Goal: Browse casually: Explore the website without a specific task or goal

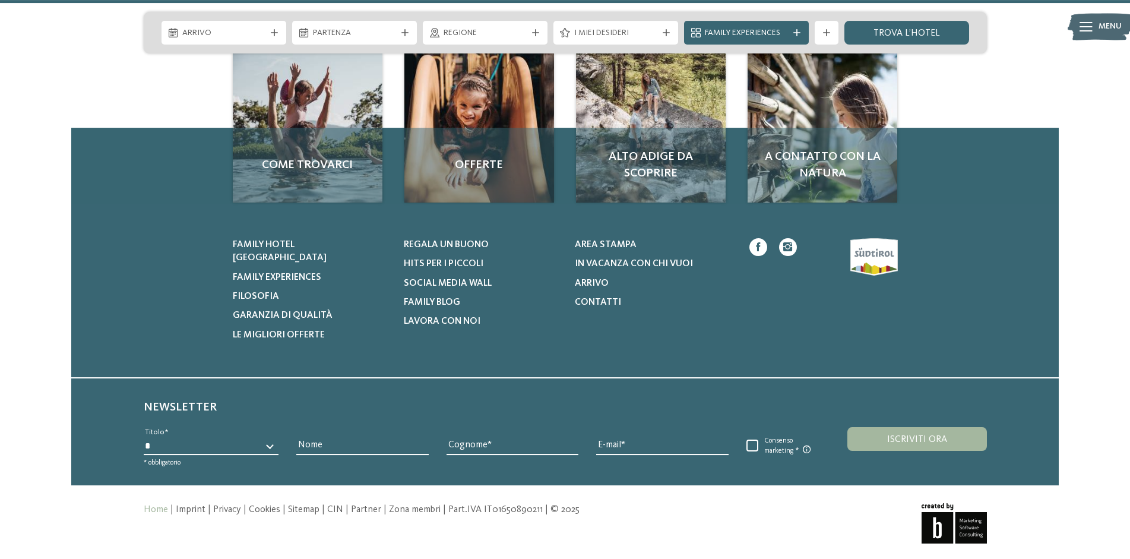
scroll to position [5530, 0]
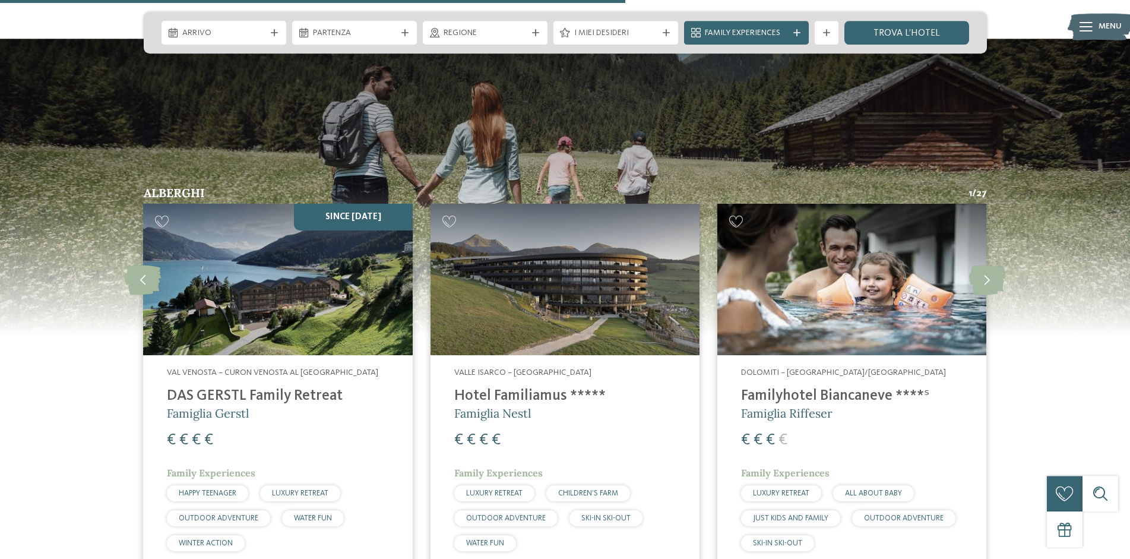
scroll to position [3210, 0]
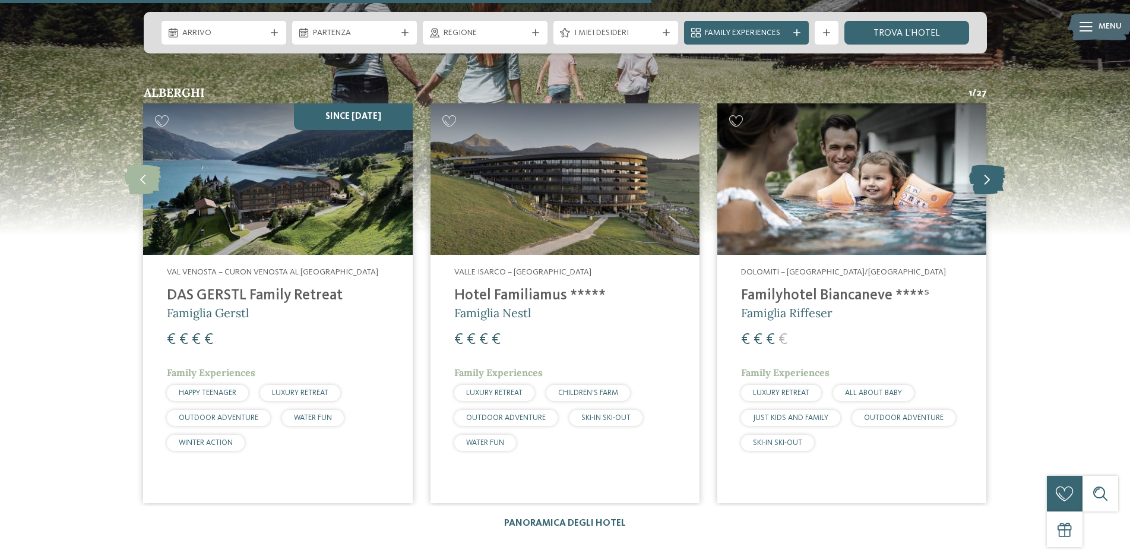
click at [984, 164] on icon at bounding box center [987, 179] width 36 height 30
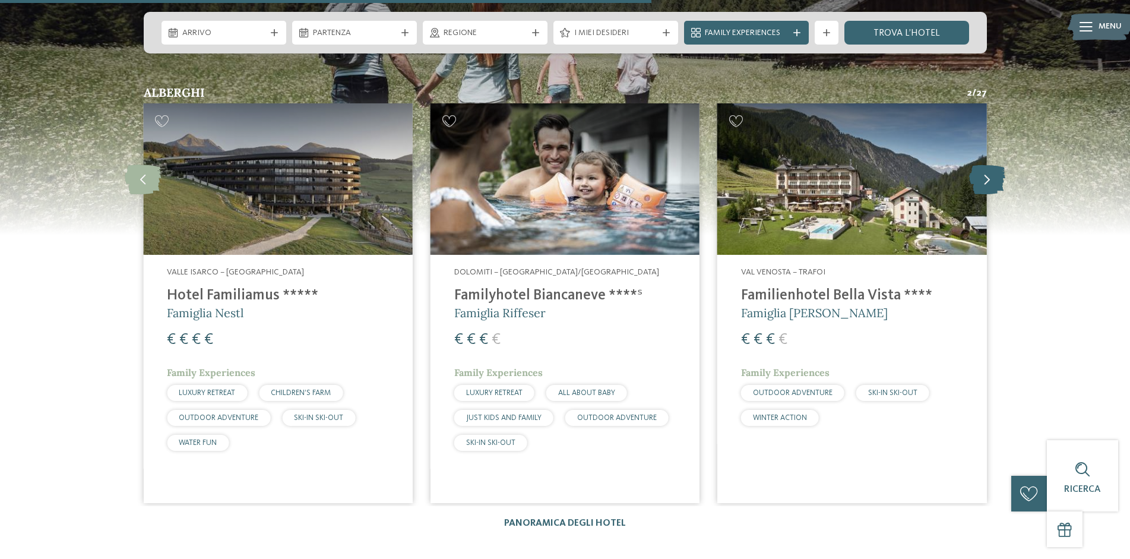
click at [984, 164] on icon at bounding box center [987, 179] width 36 height 30
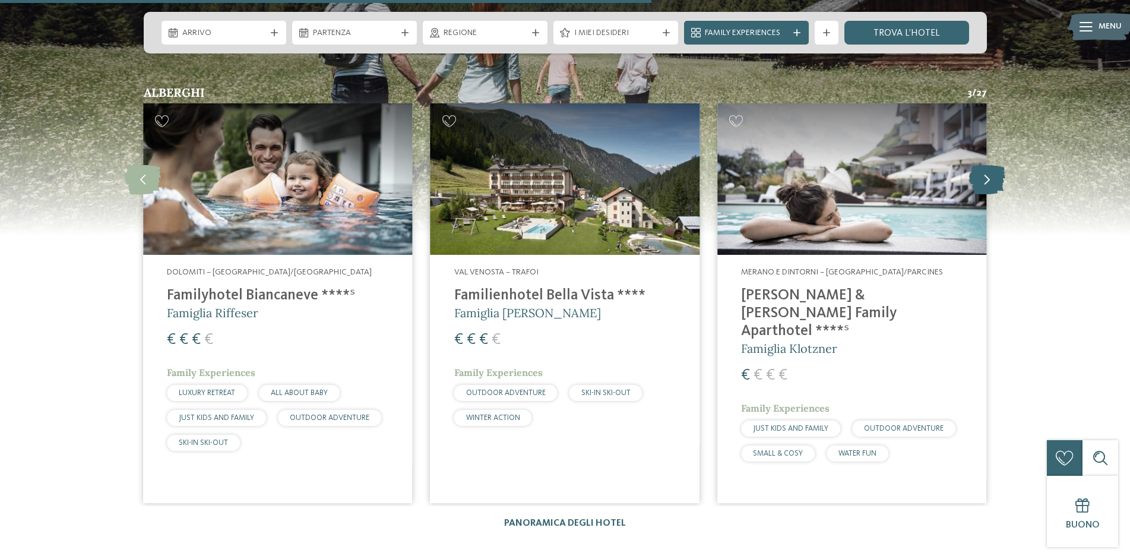
click at [984, 164] on icon at bounding box center [987, 179] width 36 height 30
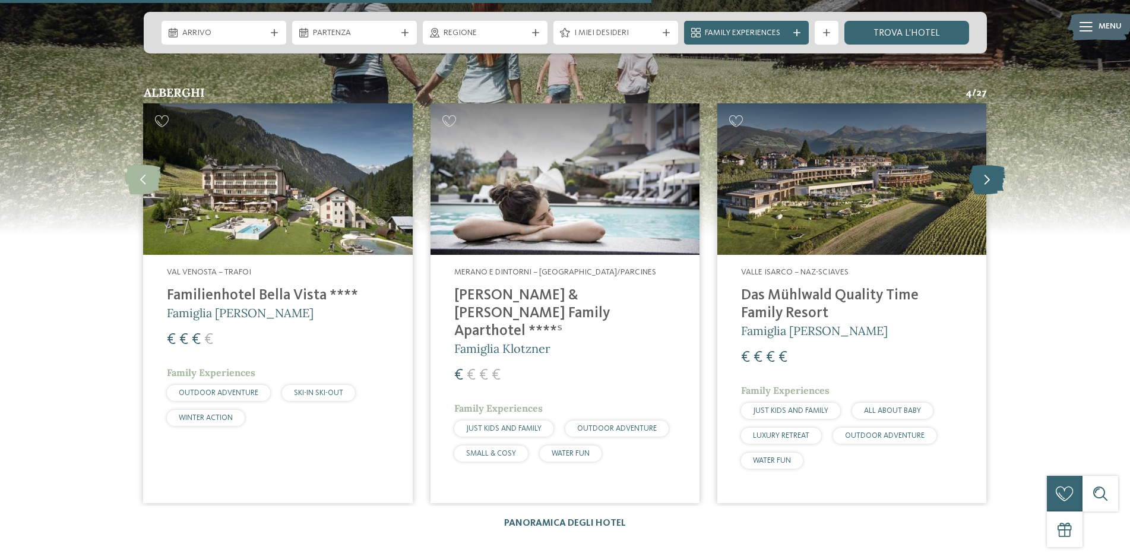
click at [984, 164] on icon at bounding box center [987, 179] width 36 height 30
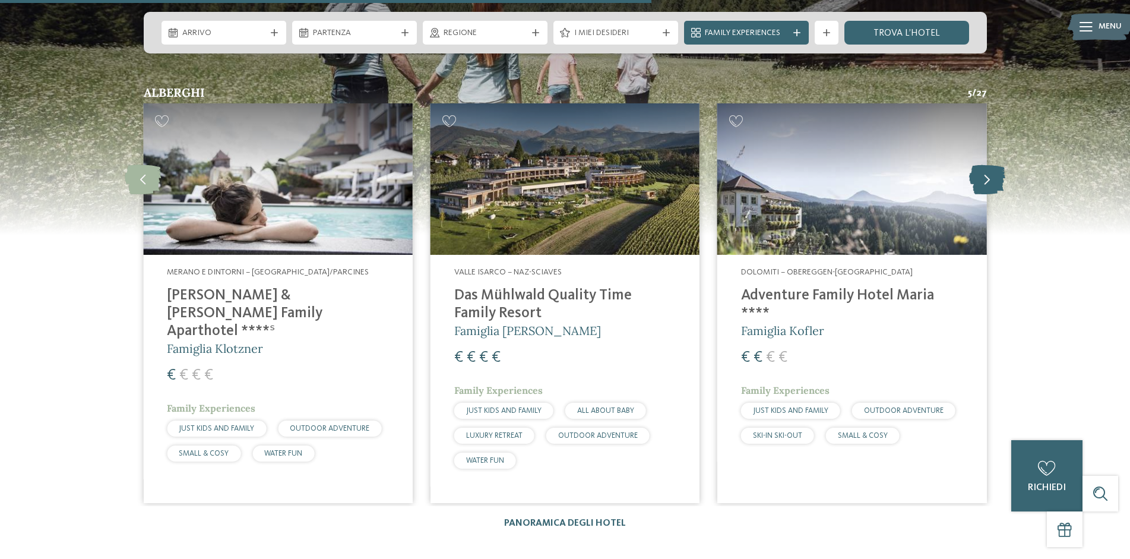
click at [984, 164] on icon at bounding box center [987, 179] width 36 height 30
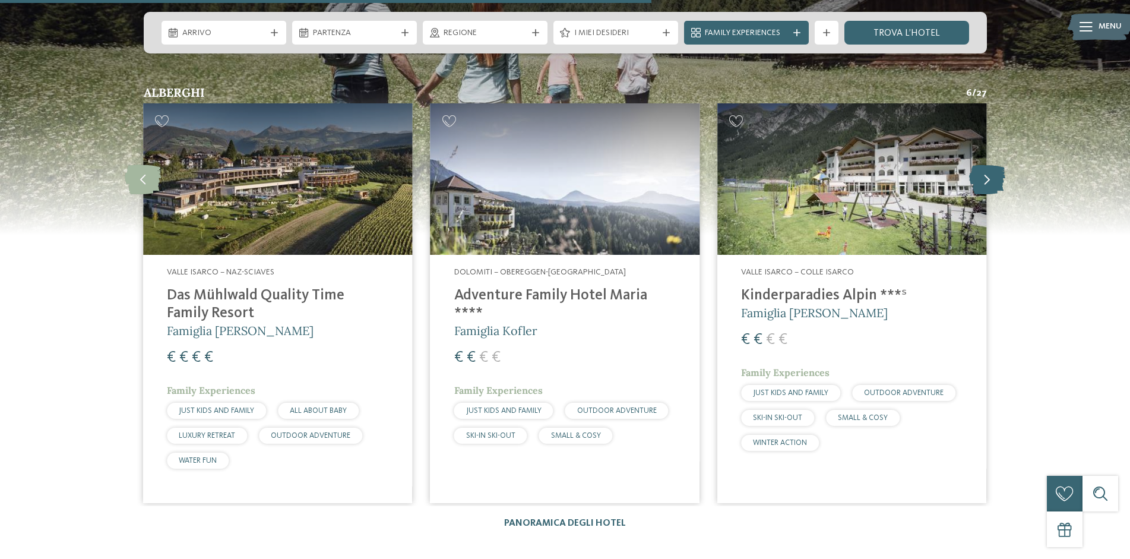
click at [984, 164] on icon at bounding box center [987, 179] width 36 height 30
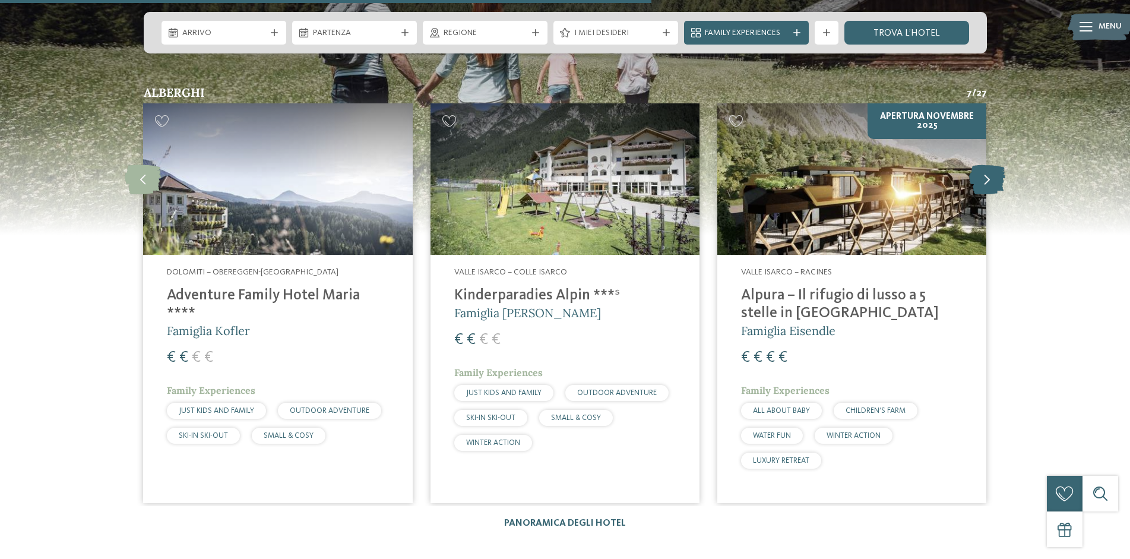
click at [984, 164] on icon at bounding box center [987, 179] width 36 height 30
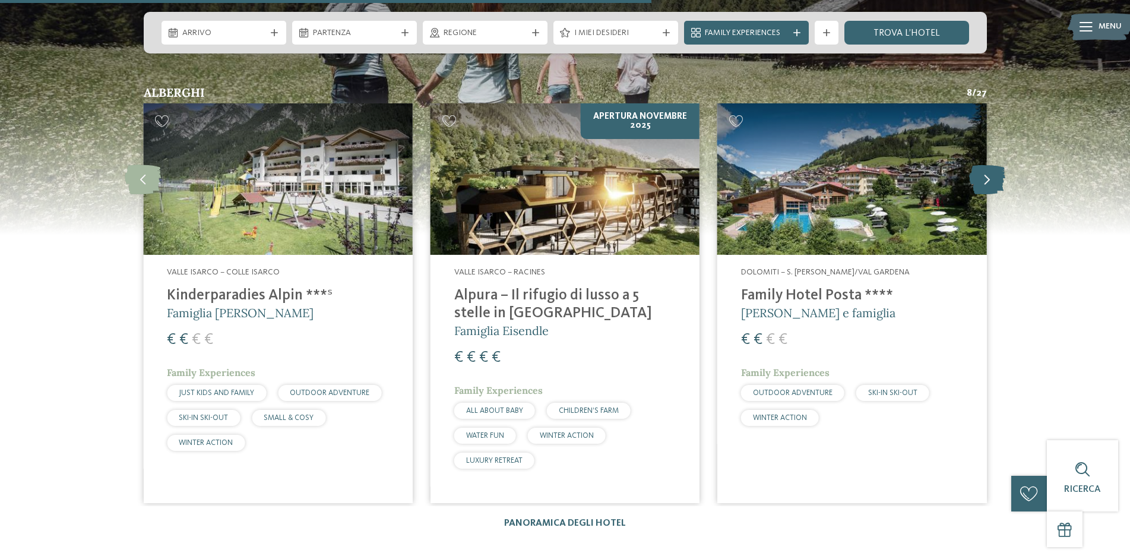
click at [984, 164] on icon at bounding box center [987, 179] width 36 height 30
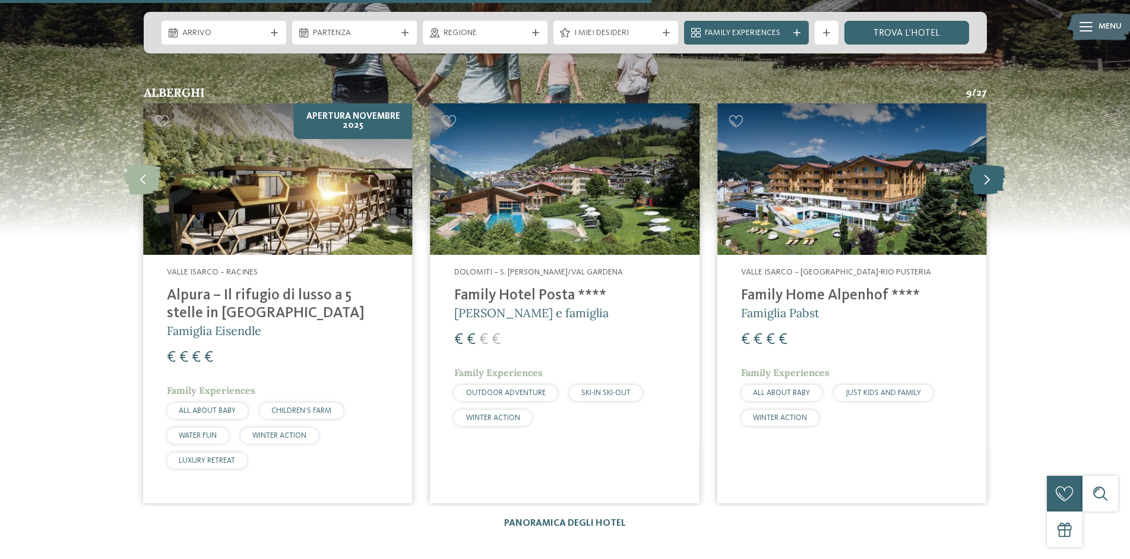
click at [984, 164] on icon at bounding box center [987, 179] width 36 height 30
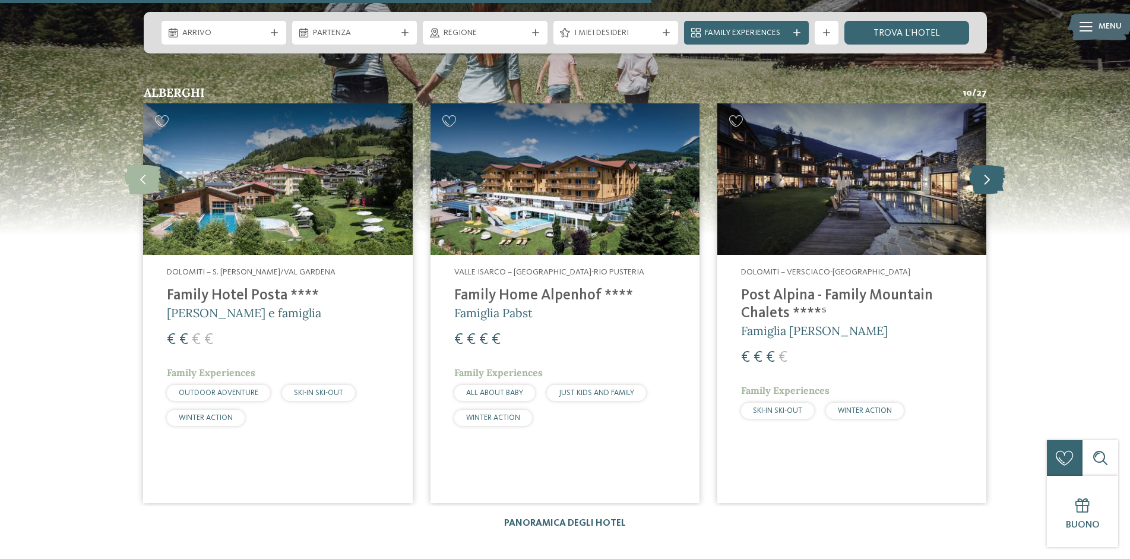
click at [984, 164] on icon at bounding box center [987, 179] width 36 height 30
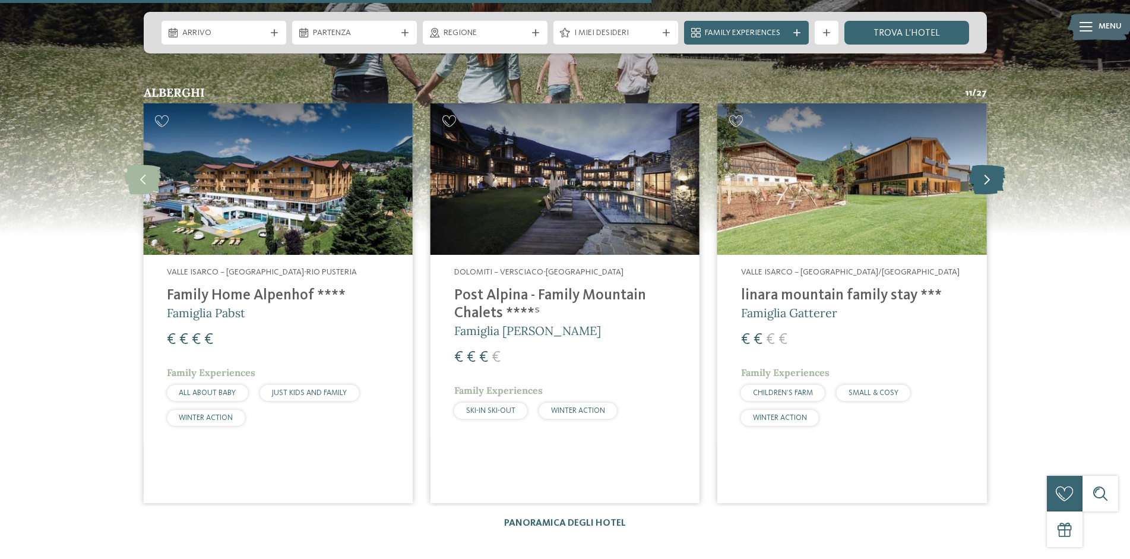
click at [984, 164] on icon at bounding box center [987, 179] width 36 height 30
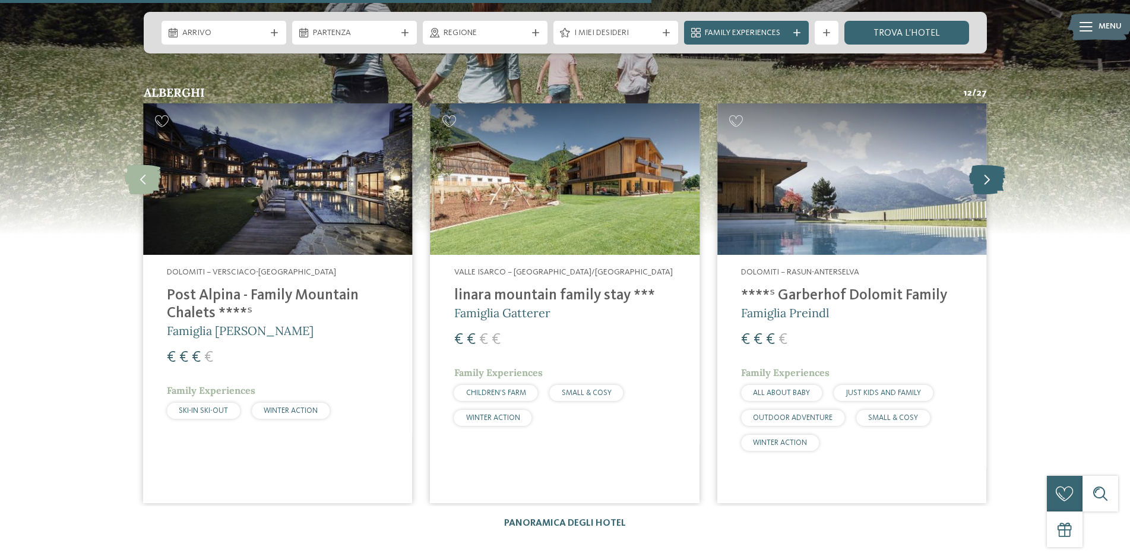
click at [984, 164] on icon at bounding box center [987, 179] width 36 height 30
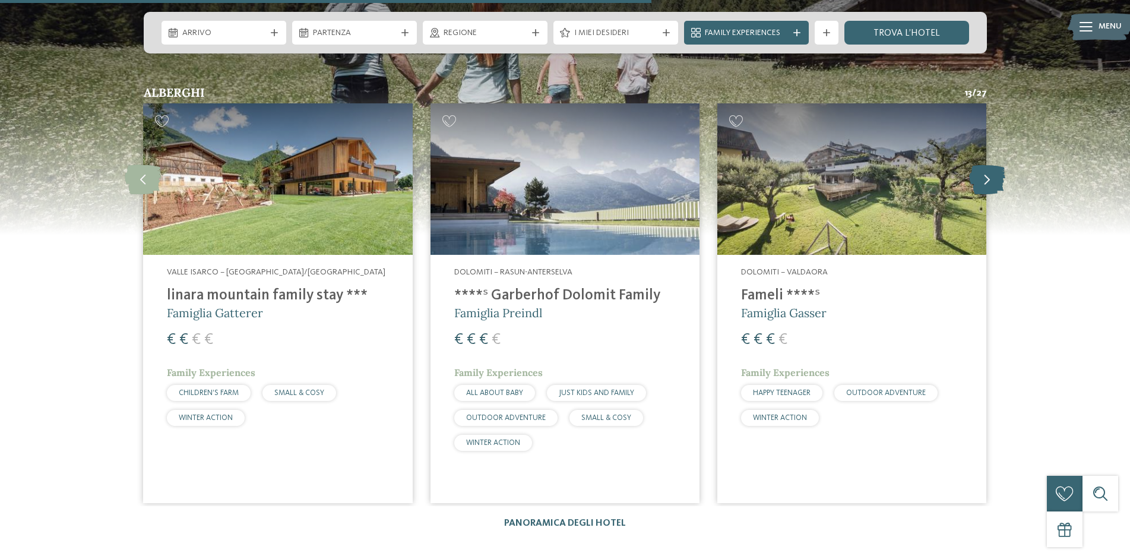
click at [984, 164] on icon at bounding box center [987, 179] width 36 height 30
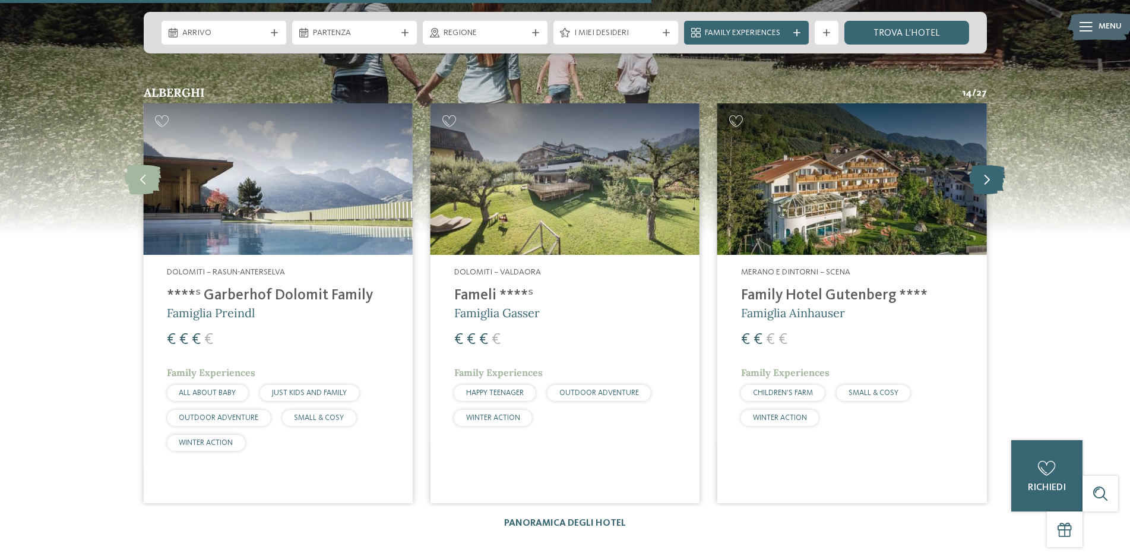
click at [984, 164] on icon at bounding box center [987, 179] width 36 height 30
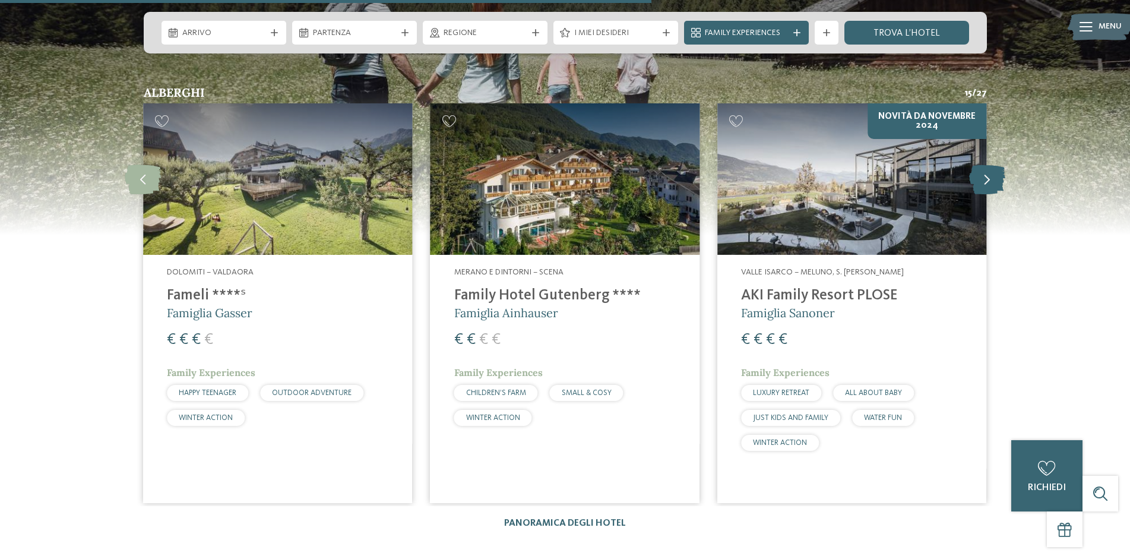
click at [984, 164] on icon at bounding box center [987, 179] width 36 height 30
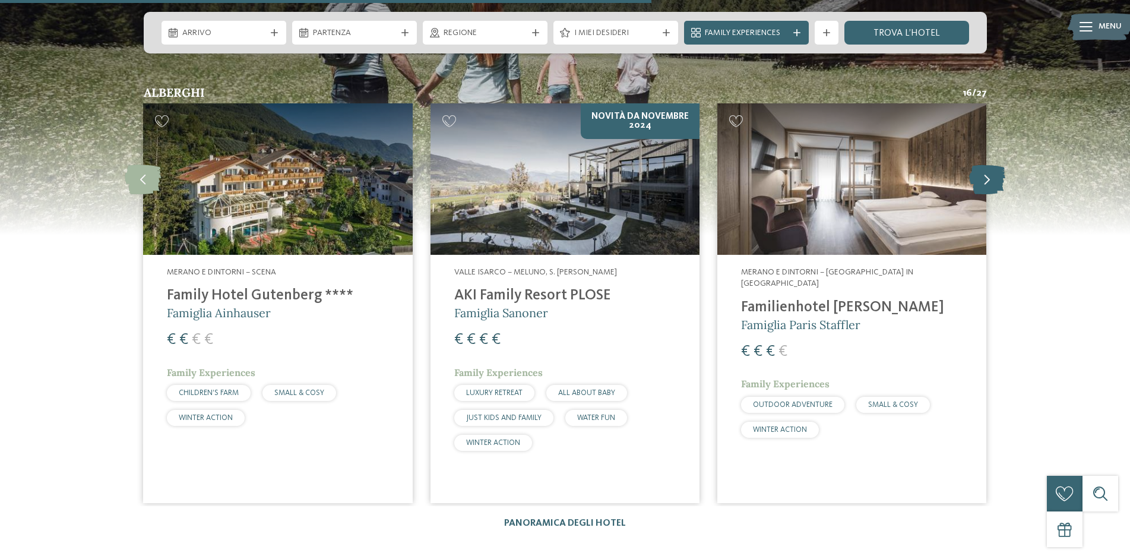
click at [984, 164] on icon at bounding box center [987, 179] width 36 height 30
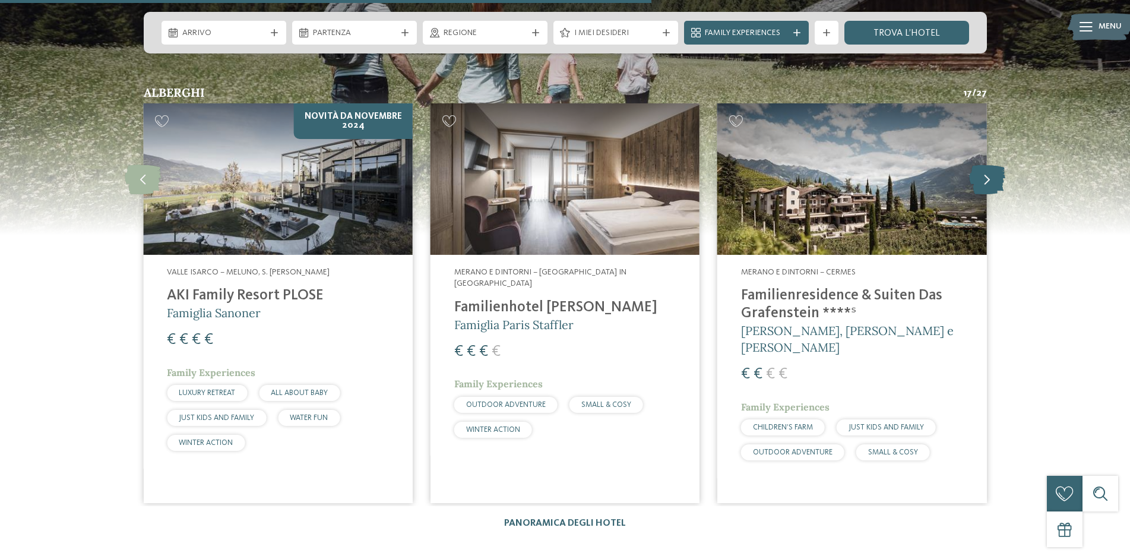
click at [984, 164] on icon at bounding box center [987, 179] width 36 height 30
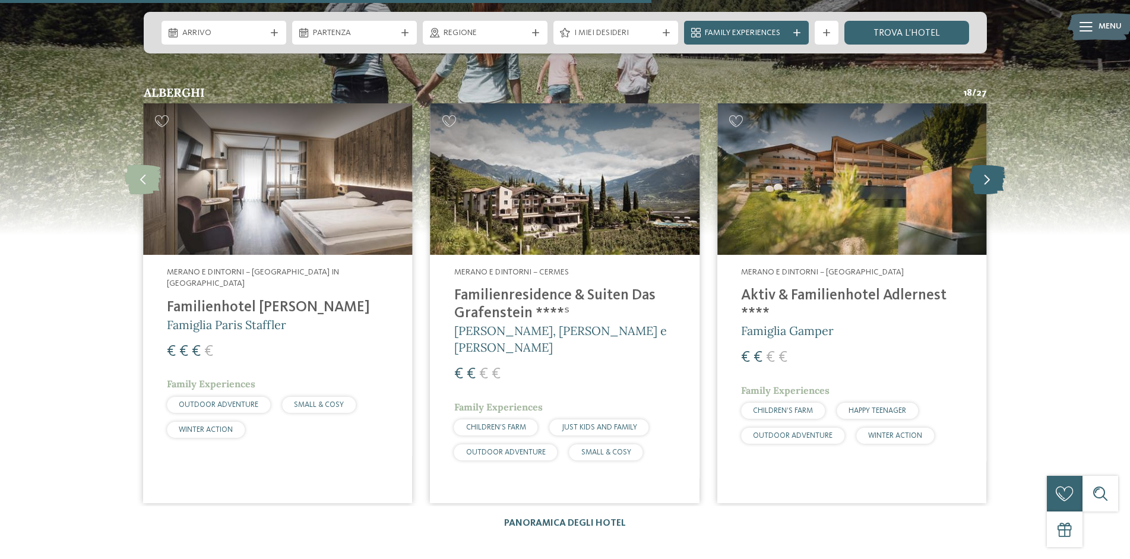
click at [984, 164] on icon at bounding box center [987, 179] width 36 height 30
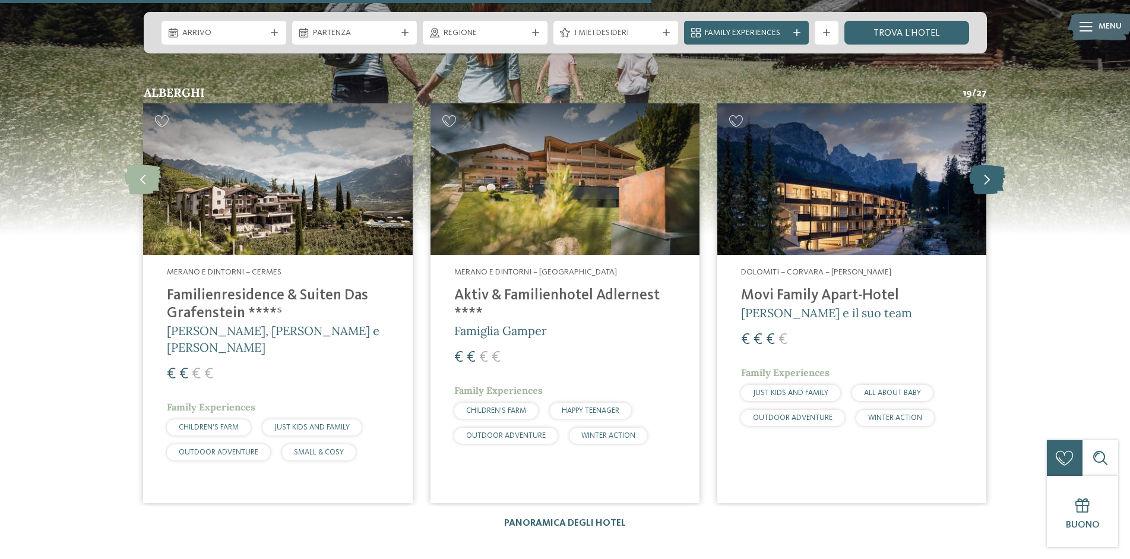
click at [984, 164] on icon at bounding box center [987, 179] width 36 height 30
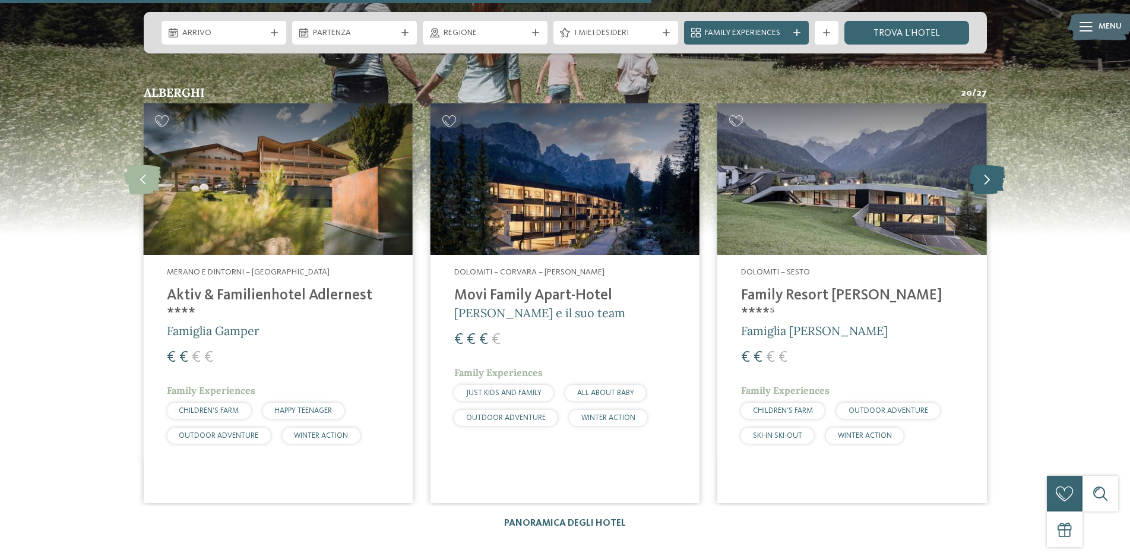
click at [984, 164] on icon at bounding box center [987, 179] width 36 height 30
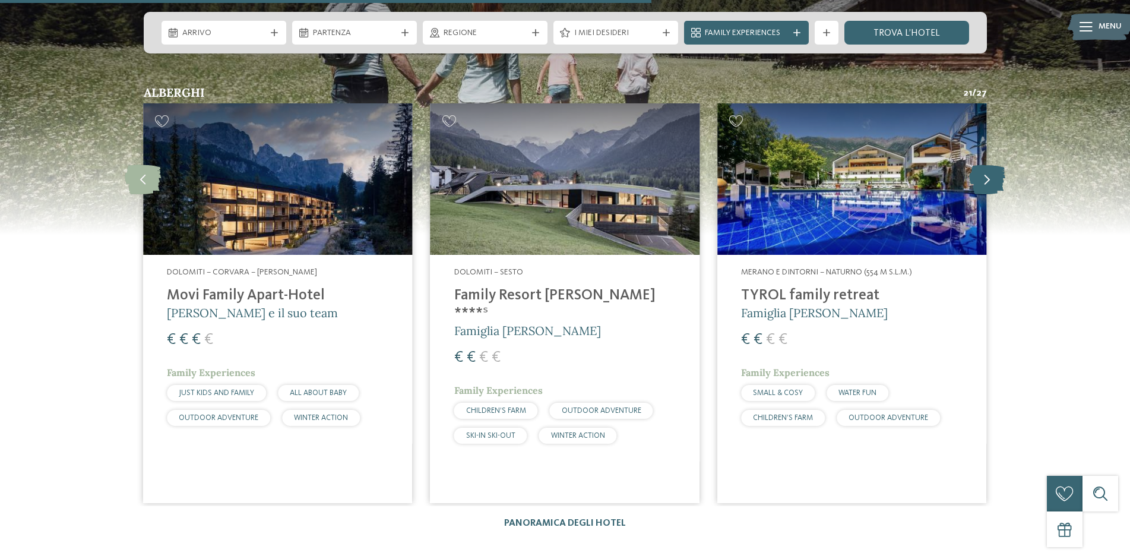
click at [984, 164] on icon at bounding box center [987, 179] width 36 height 30
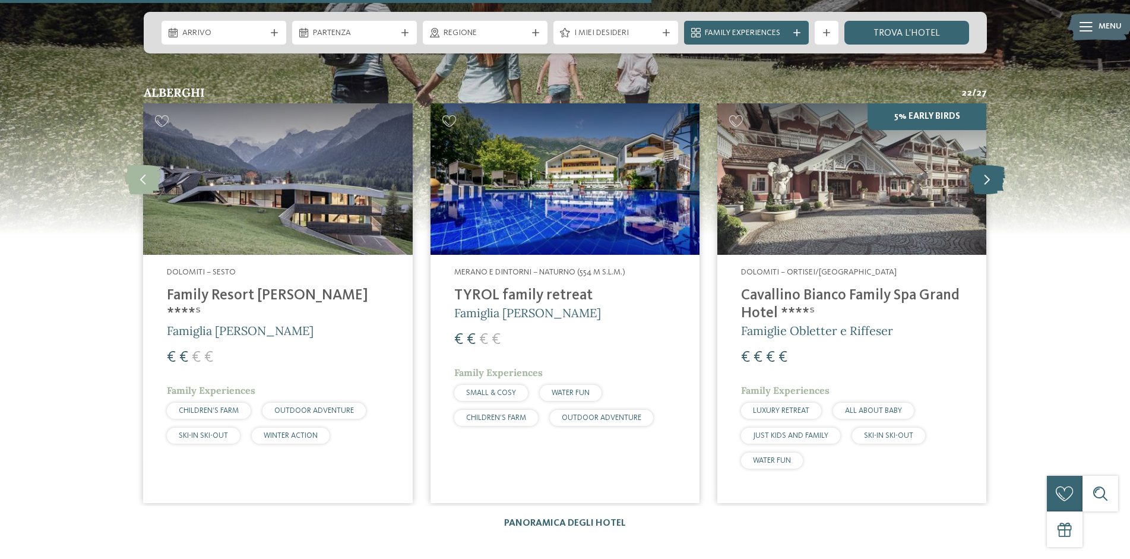
click at [984, 164] on icon at bounding box center [987, 179] width 36 height 30
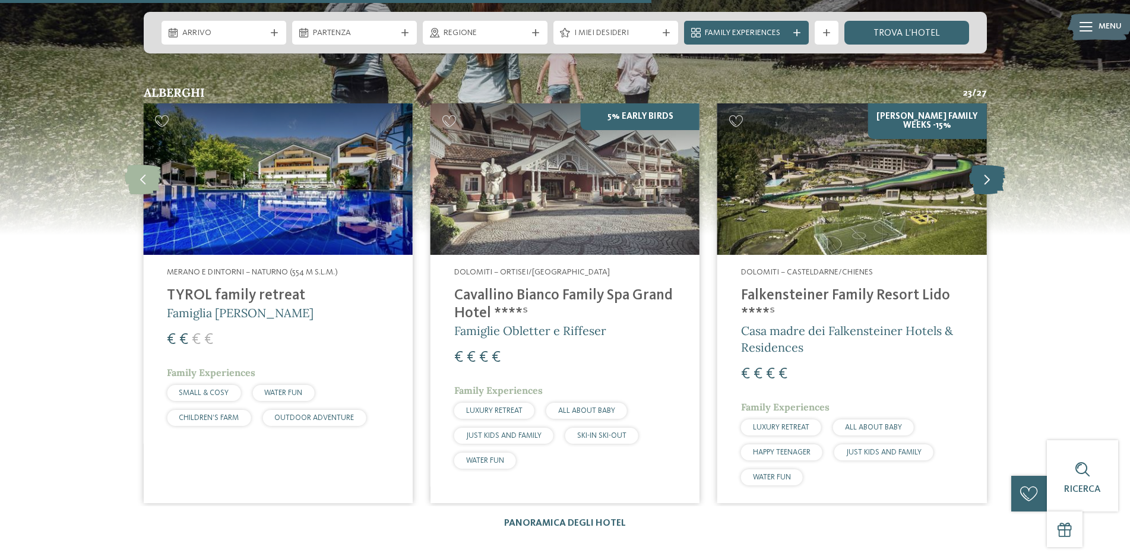
click at [984, 164] on icon at bounding box center [987, 179] width 36 height 30
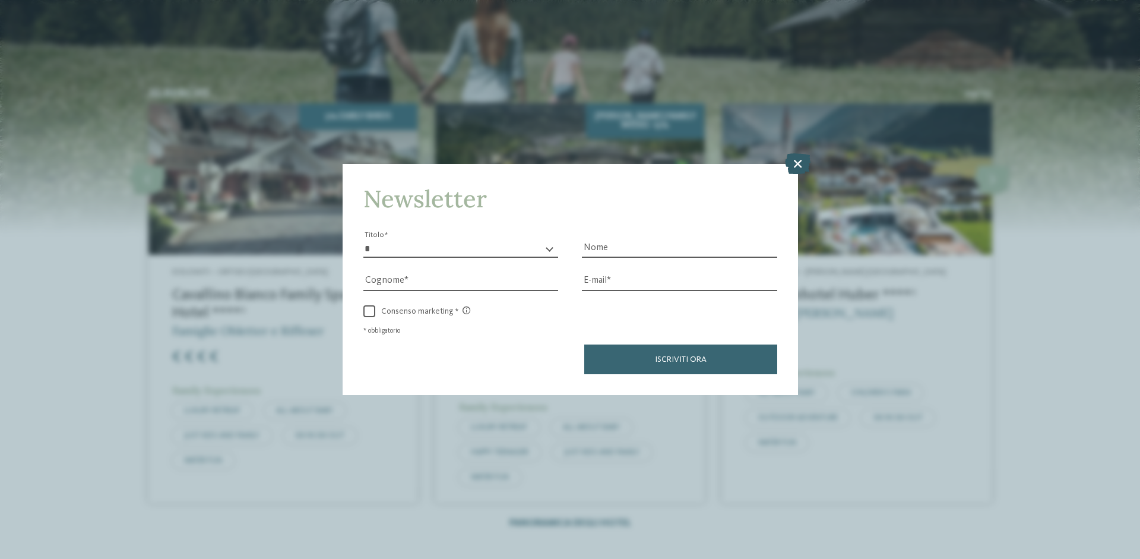
click at [799, 162] on icon at bounding box center [798, 163] width 26 height 21
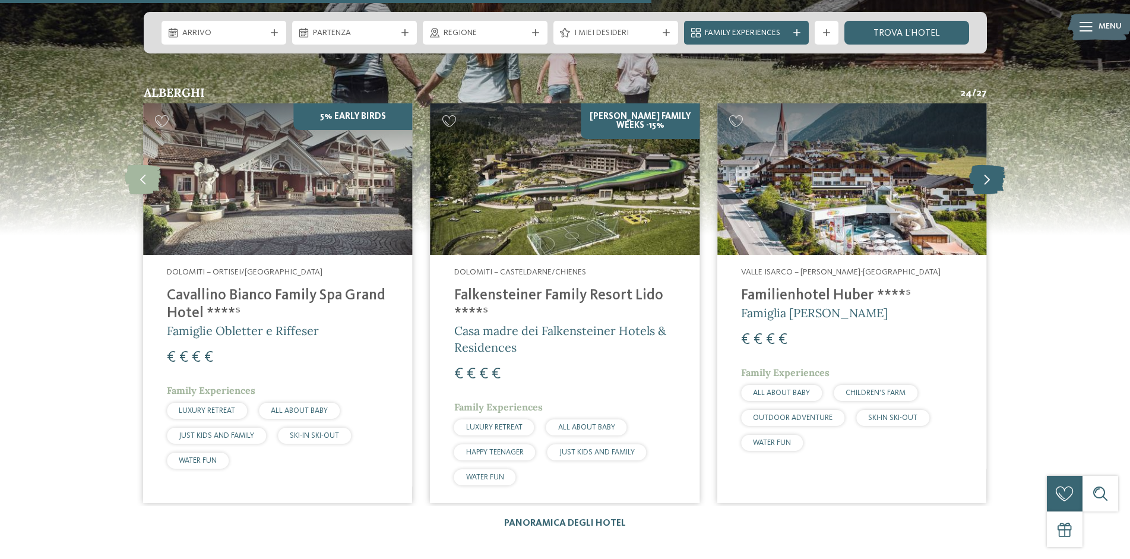
click at [985, 164] on icon at bounding box center [987, 179] width 36 height 30
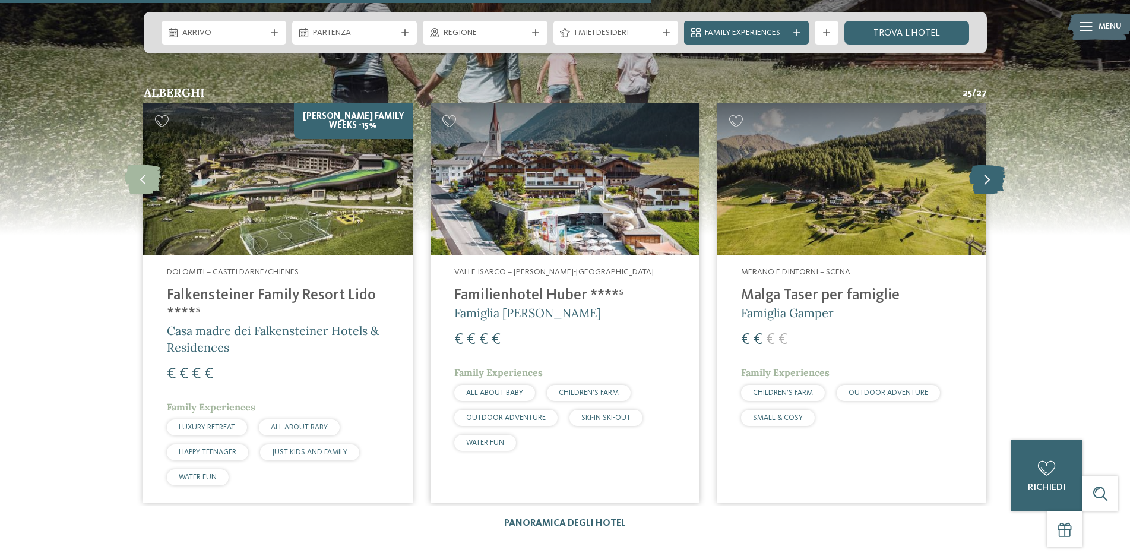
click at [989, 164] on icon at bounding box center [987, 179] width 36 height 30
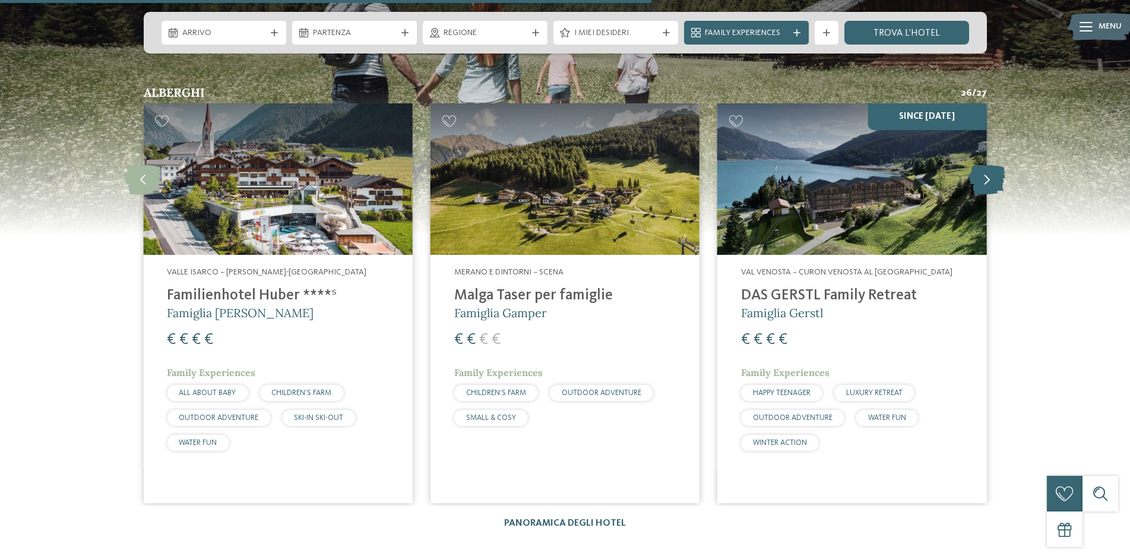
click at [989, 164] on icon at bounding box center [987, 179] width 36 height 30
